Goal: Transaction & Acquisition: Download file/media

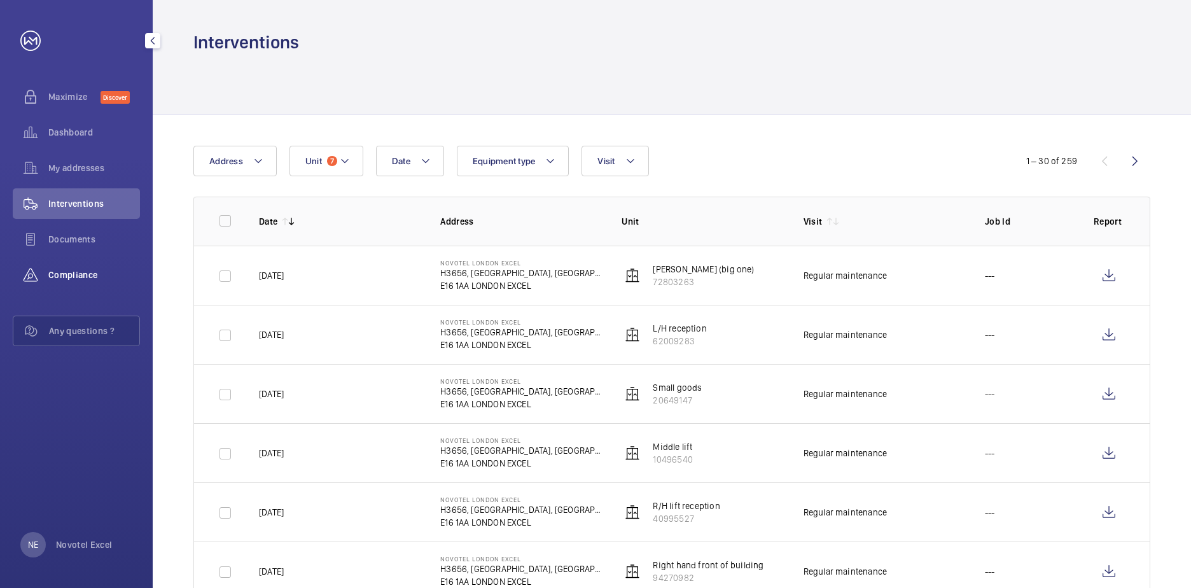
click at [65, 275] on span "Compliance" at bounding box center [94, 274] width 92 height 13
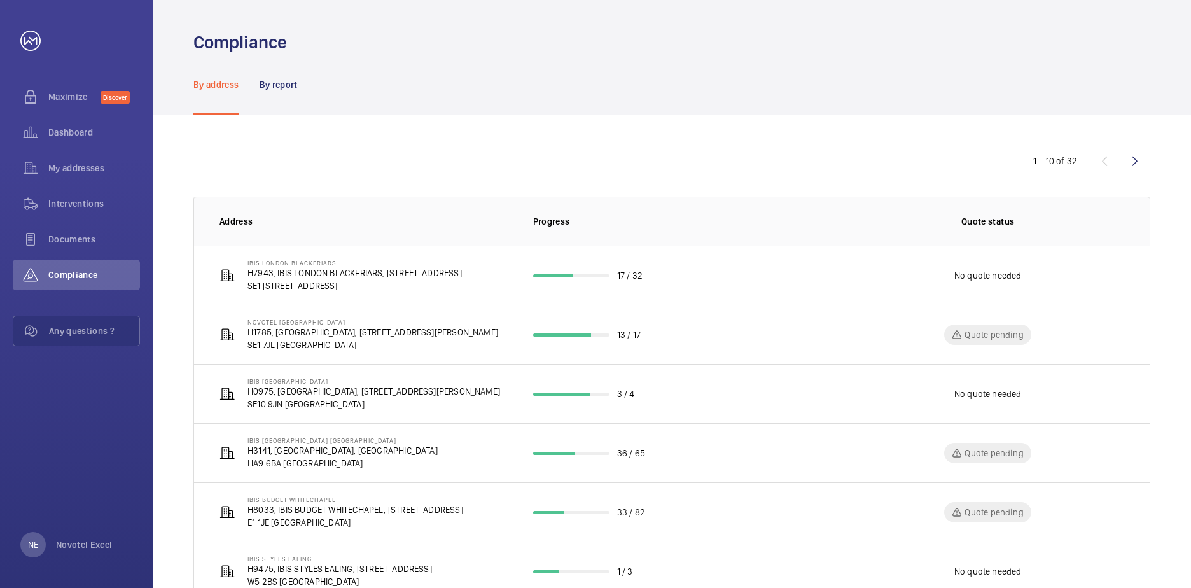
click at [210, 83] on p "By address" at bounding box center [216, 84] width 46 height 13
click at [270, 83] on p "By report" at bounding box center [279, 84] width 38 height 13
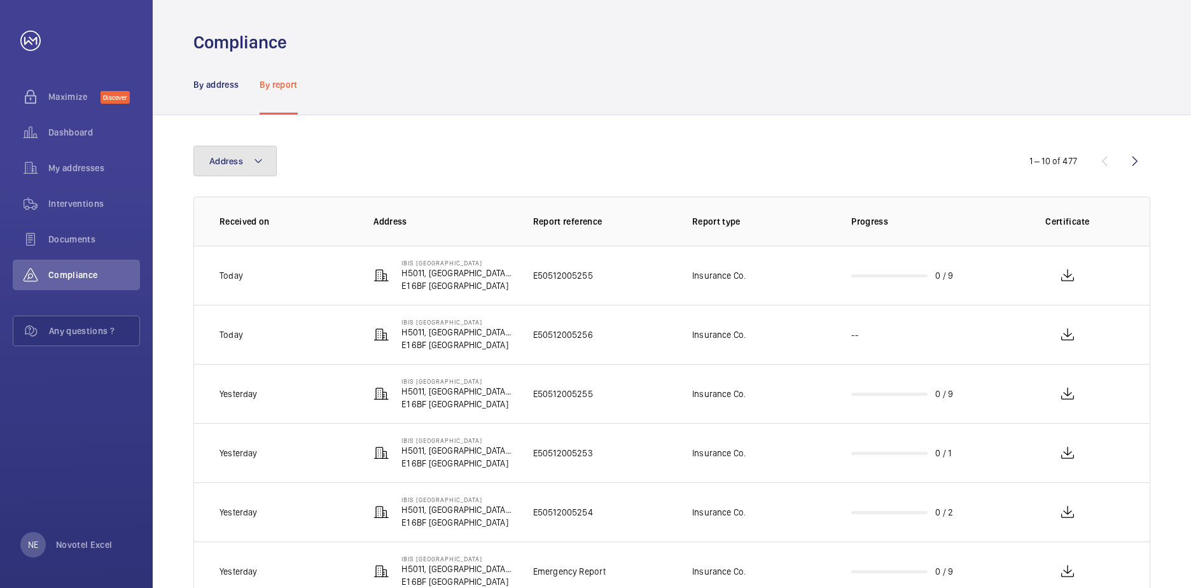
click at [257, 163] on mat-icon at bounding box center [258, 160] width 10 height 15
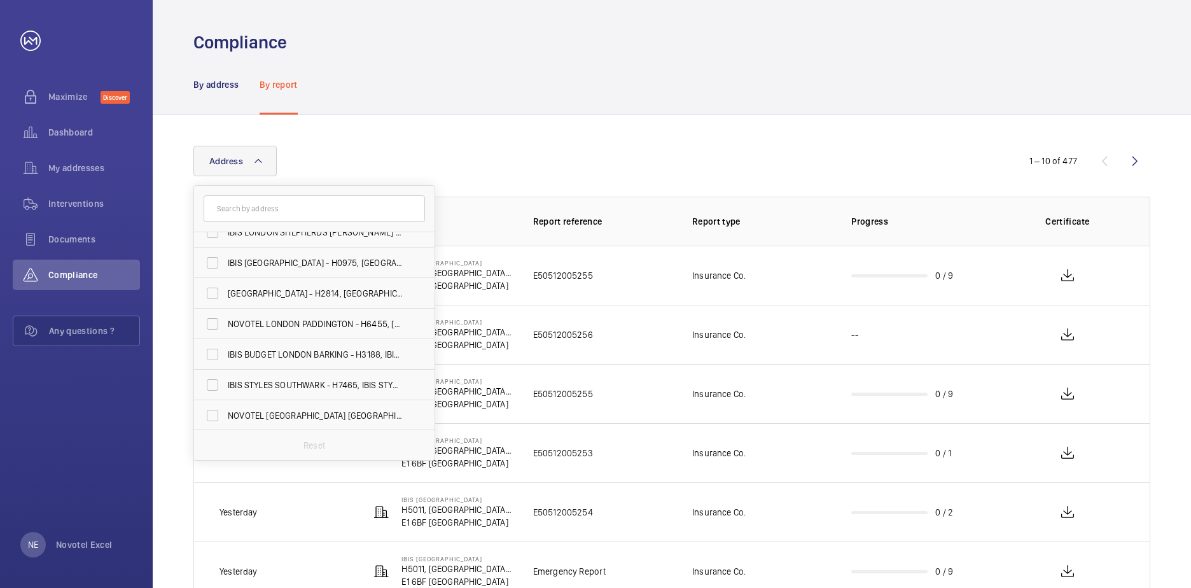
scroll to position [445, 0]
click at [212, 384] on input "IBIS LONDON EXCEL - H3655, IBIS LONDON EXCEL, Royal Victoria Dock, 9 Western Ga…" at bounding box center [212, 382] width 25 height 25
checkbox input "true"
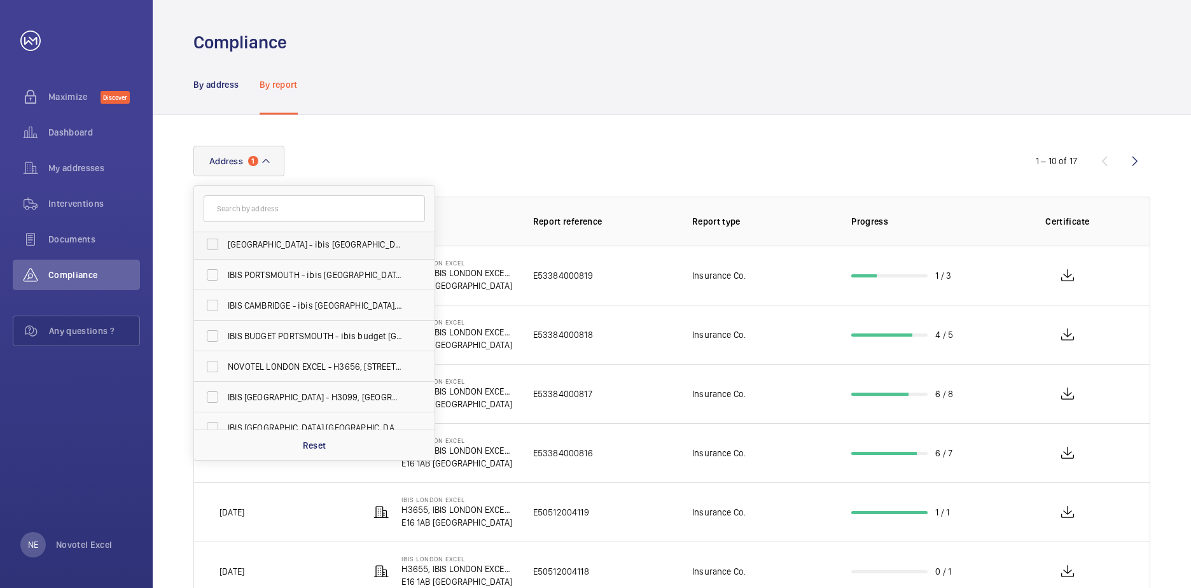
scroll to position [636, 0]
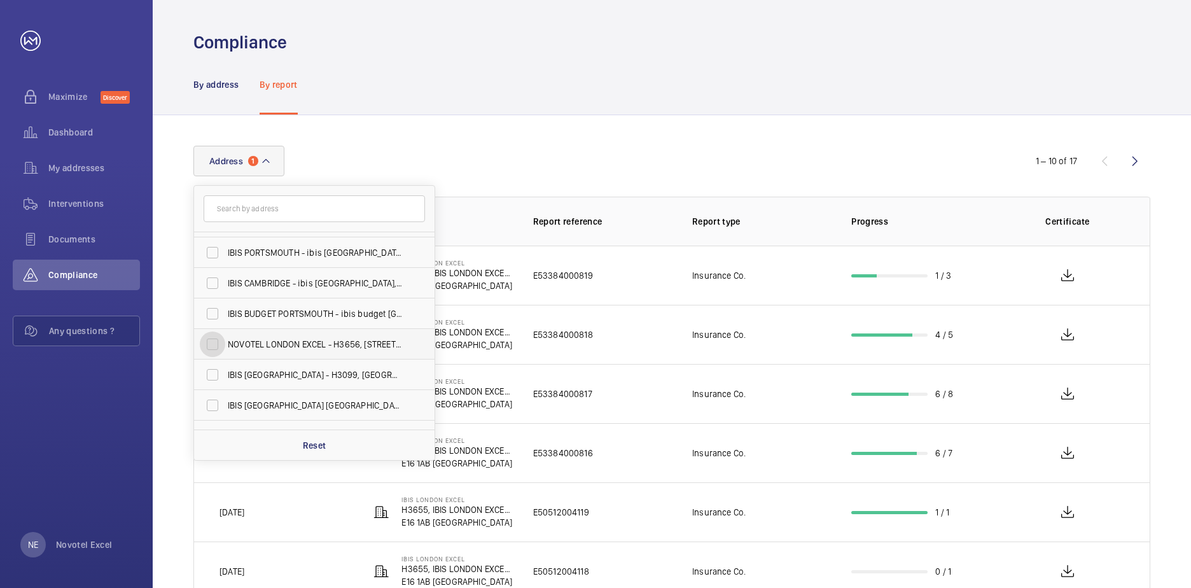
click at [213, 344] on input "NOVOTEL LONDON EXCEL - H3656, NOVOTEL LONDON EXCEL, Royal Victoria Dock, 7 West…" at bounding box center [212, 343] width 25 height 25
checkbox input "true"
click at [180, 311] on div "Address 2 IBIS LONDON BLACKFRIARS - H7943, IBIS LONDON BLACKFRIARS, 49 Blackfri…" at bounding box center [672, 491] width 1038 height 753
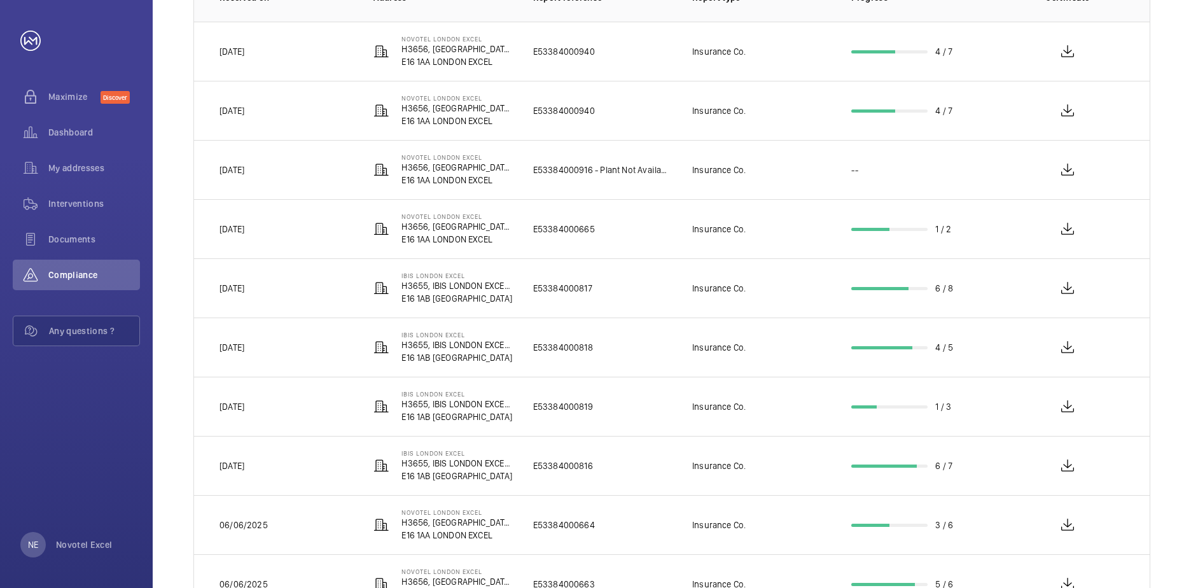
scroll to position [254, 0]
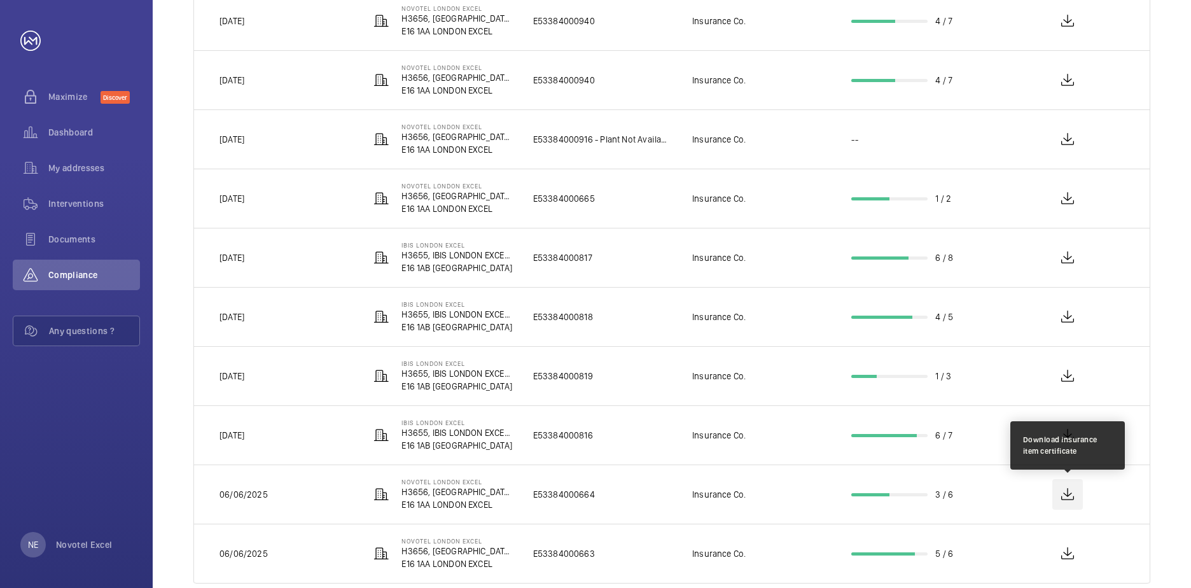
click at [1067, 496] on wm-front-icon-button at bounding box center [1067, 494] width 31 height 31
click at [1066, 492] on wm-front-icon-button at bounding box center [1067, 494] width 31 height 31
